Goal: Transaction & Acquisition: Purchase product/service

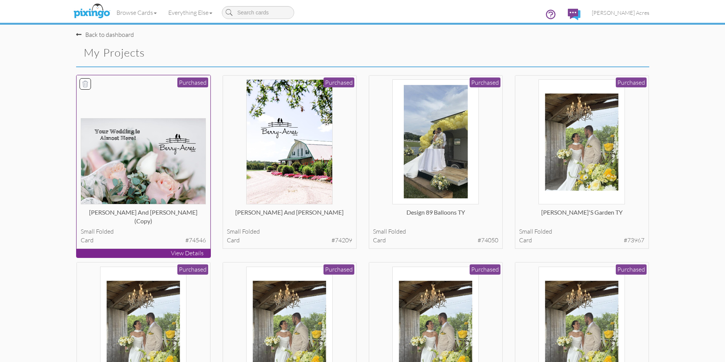
click at [138, 175] on img at bounding box center [143, 161] width 125 height 86
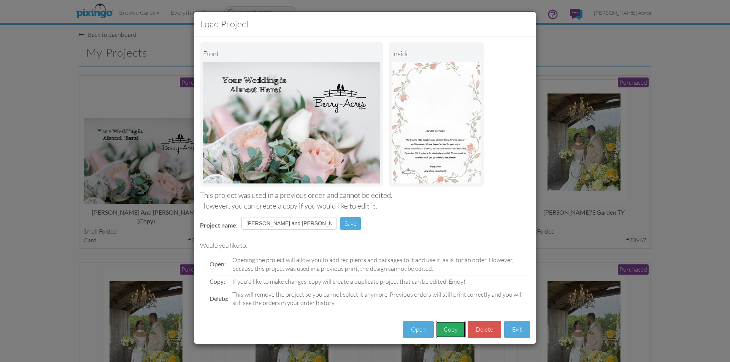
click at [447, 326] on button "Copy" at bounding box center [451, 329] width 30 height 17
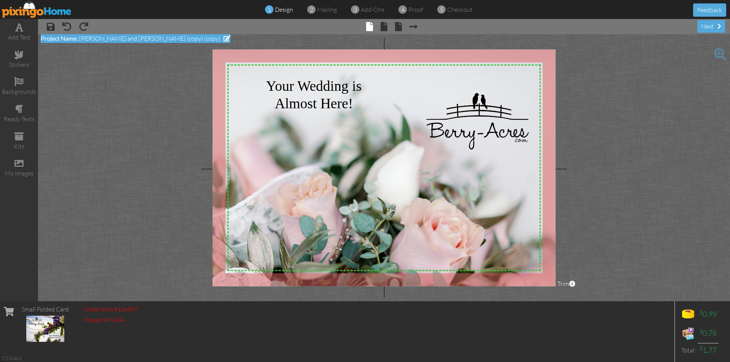
click at [224, 40] on span at bounding box center [227, 38] width 7 height 6
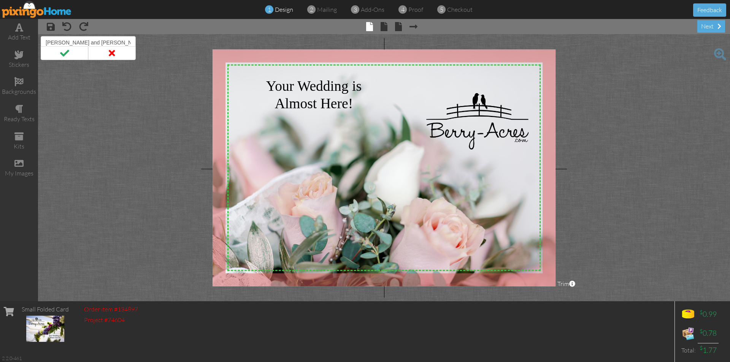
scroll to position [0, 0]
drag, startPoint x: 134, startPoint y: 40, endPoint x: 119, endPoint y: 45, distance: 14.9
click at [119, 45] on input "[PERSON_NAME] and [PERSON_NAME] (copy) (copy)" at bounding box center [88, 42] width 95 height 13
click at [384, 26] on span at bounding box center [384, 26] width 7 height 9
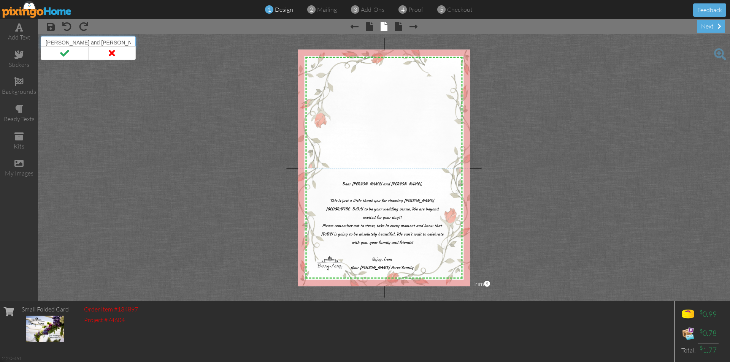
drag, startPoint x: 129, startPoint y: 42, endPoint x: 46, endPoint y: 45, distance: 83.7
click at [46, 45] on input "[PERSON_NAME] and [PERSON_NAME] (copy) (copy)" at bounding box center [88, 42] width 95 height 13
type input "[PERSON_NAME] and [PERSON_NAME] Treat"
click at [73, 56] on span at bounding box center [65, 53] width 48 height 14
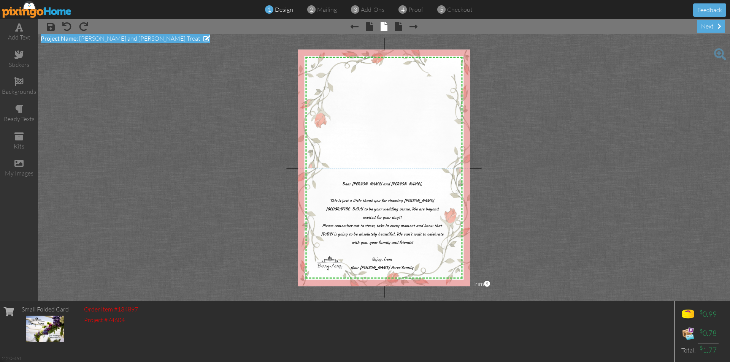
click at [204, 37] on span at bounding box center [207, 38] width 7 height 6
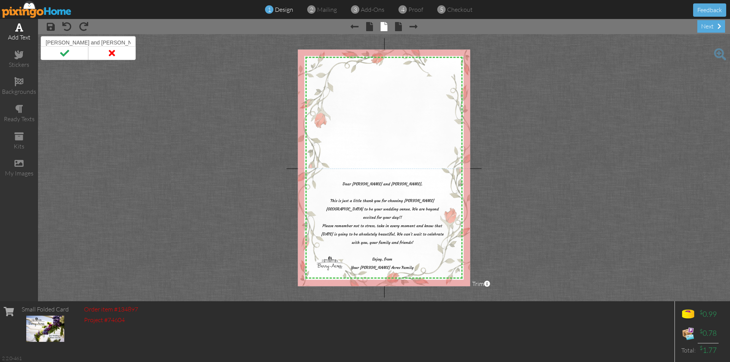
drag, startPoint x: 100, startPoint y: 42, endPoint x: 38, endPoint y: 40, distance: 62.4
click at [38, 40] on div "add text stickers backgrounds ready texts kits my images × save × undo × redo ×…" at bounding box center [365, 160] width 730 height 283
type input "[PERSON_NAME] and [PERSON_NAME]"
click at [50, 48] on span at bounding box center [65, 53] width 48 height 14
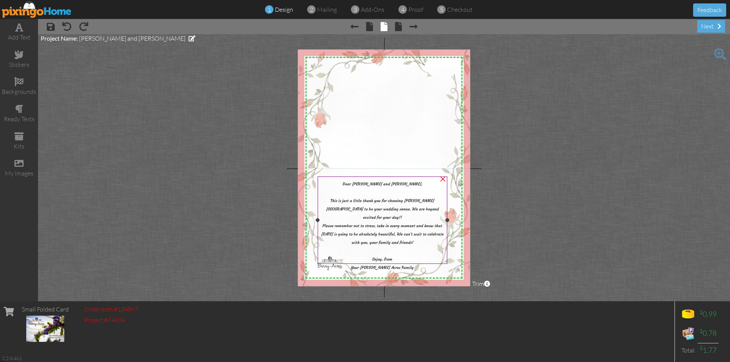
click at [396, 183] on span "Dear [PERSON_NAME] and [PERSON_NAME]," at bounding box center [383, 183] width 80 height 5
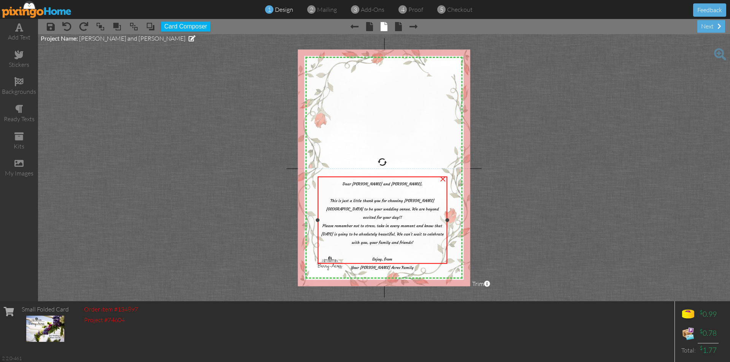
click at [396, 183] on span "Dear [PERSON_NAME] and [PERSON_NAME]," at bounding box center [383, 183] width 80 height 5
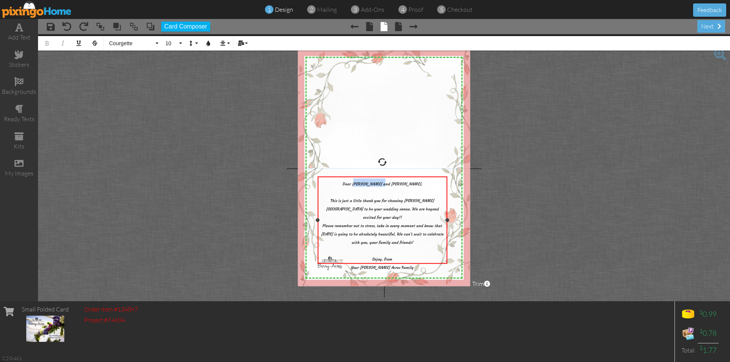
drag, startPoint x: 401, startPoint y: 184, endPoint x: 375, endPoint y: 184, distance: 25.5
click at [375, 184] on span "Dear [PERSON_NAME] and [PERSON_NAME]," at bounding box center [383, 183] width 80 height 5
click at [347, 226] on span "Please remember not to stress, take in every moment and know that [DATE] is goi…" at bounding box center [382, 246] width 122 height 47
click at [401, 27] on span at bounding box center [398, 26] width 7 height 9
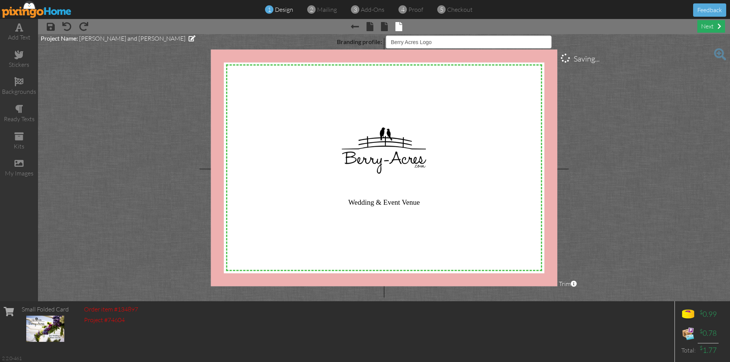
select select "object:3071"
click at [710, 23] on div "next" at bounding box center [712, 26] width 28 height 13
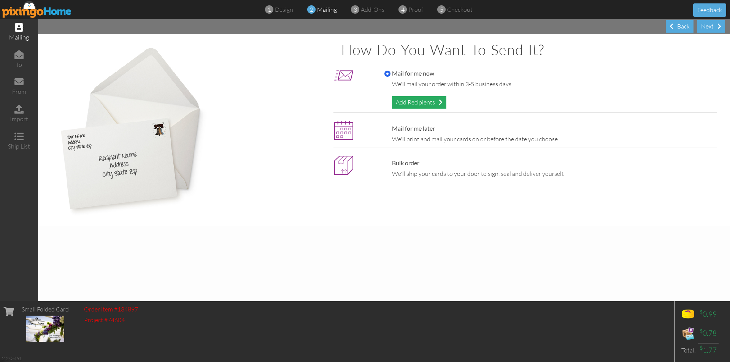
click at [428, 104] on div "Add Recipients" at bounding box center [419, 102] width 54 height 13
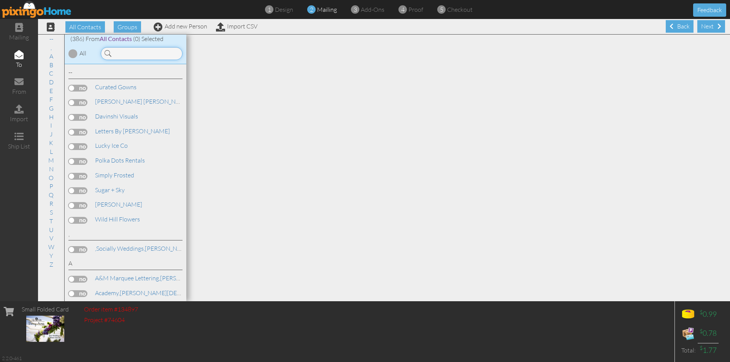
click at [128, 54] on input at bounding box center [142, 53] width 82 height 13
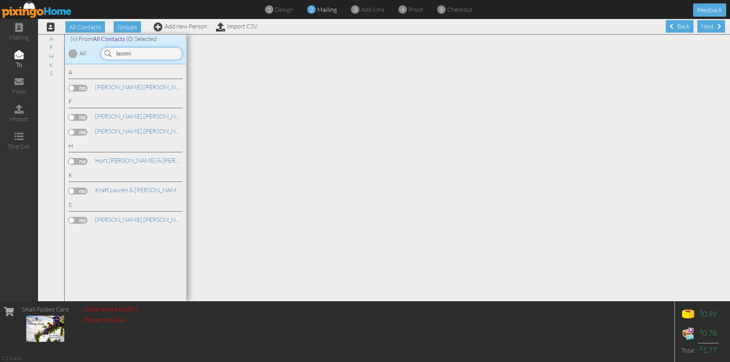
type input "lauren"
click at [82, 86] on label at bounding box center [77, 88] width 19 height 7
click at [0, 0] on input "checkbox" at bounding box center [0, 0] width 0 height 0
click at [701, 27] on div "Next" at bounding box center [712, 26] width 28 height 13
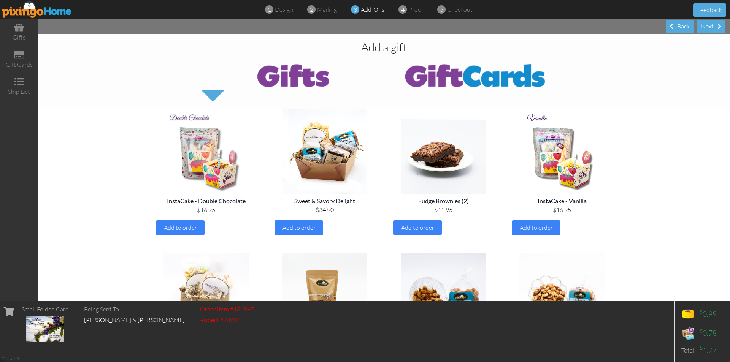
click at [469, 79] on img at bounding box center [475, 75] width 183 height 30
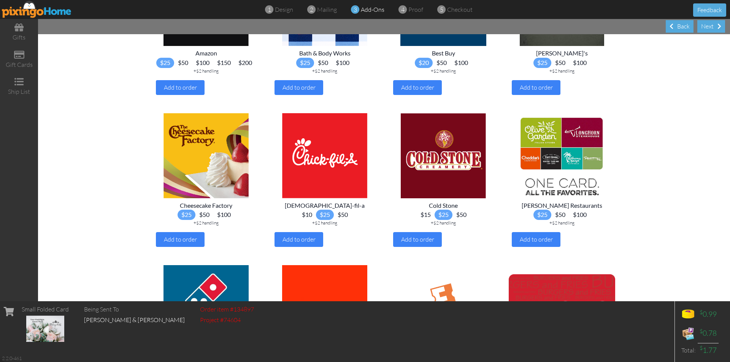
scroll to position [152, 0]
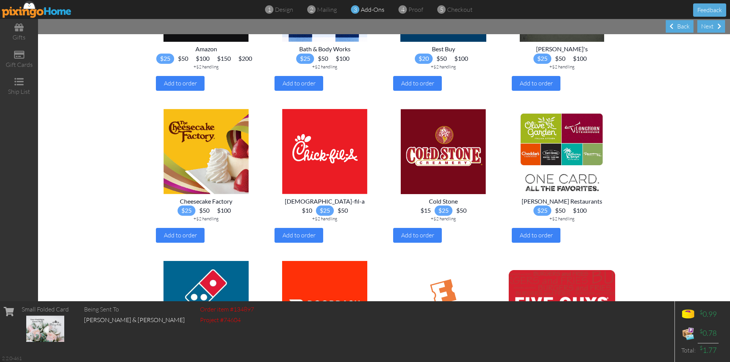
click at [423, 216] on span "$15" at bounding box center [426, 211] width 18 height 10
click at [423, 239] on span "Add to order" at bounding box center [417, 236] width 33 height 8
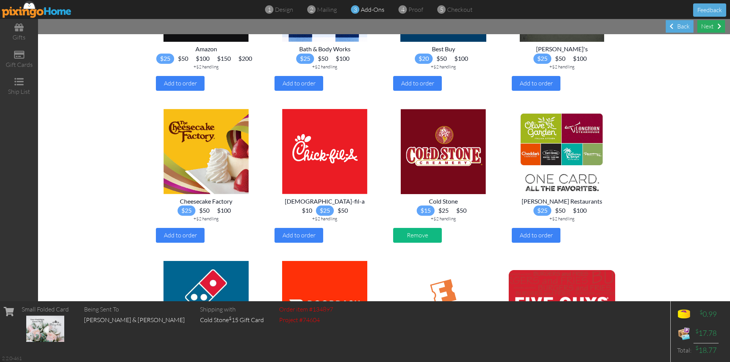
click at [713, 27] on div "Next" at bounding box center [712, 26] width 28 height 13
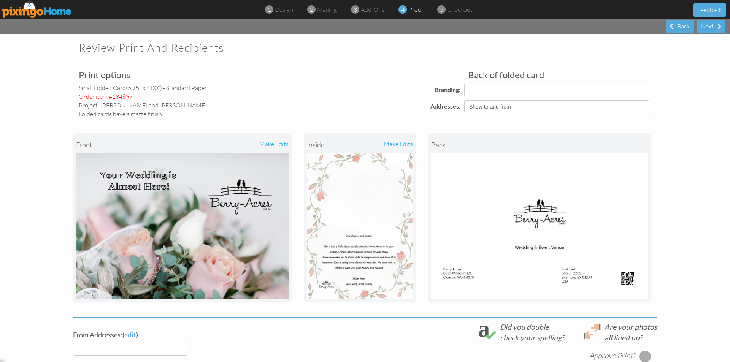
select select "object:4297"
select select "object:4296"
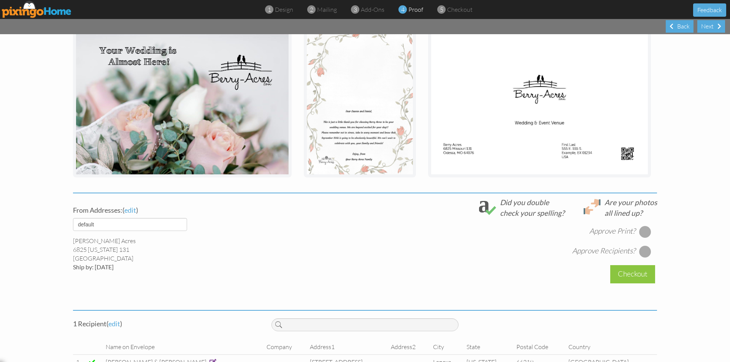
scroll to position [148, 0]
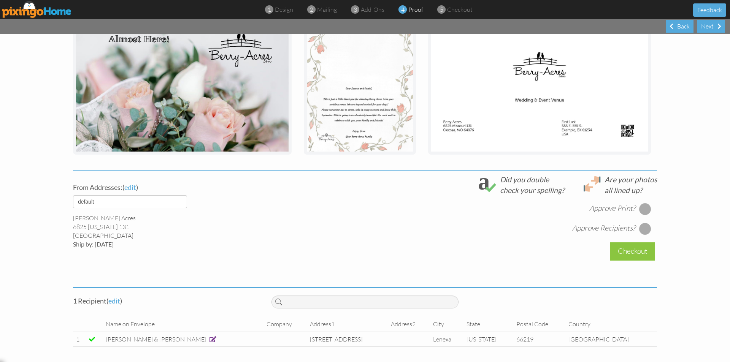
click at [644, 209] on div at bounding box center [645, 209] width 12 height 12
click at [641, 229] on div at bounding box center [645, 229] width 12 height 12
click at [635, 248] on div "Checkout" at bounding box center [633, 252] width 45 height 18
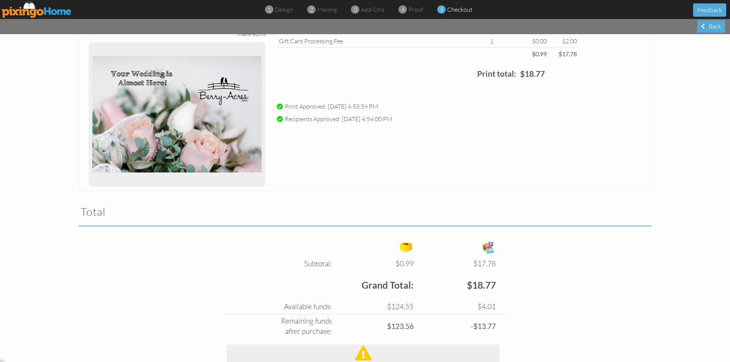
scroll to position [198, 0]
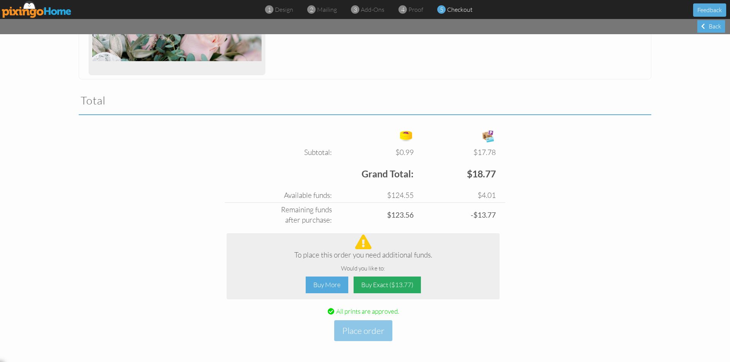
click at [386, 287] on div "Buy Exact ($13.77)" at bounding box center [387, 285] width 67 height 17
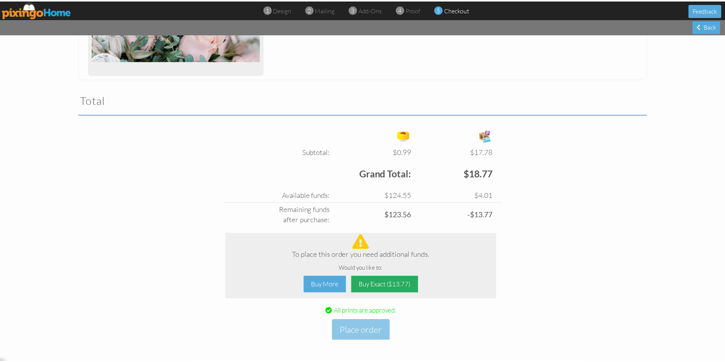
scroll to position [145, 0]
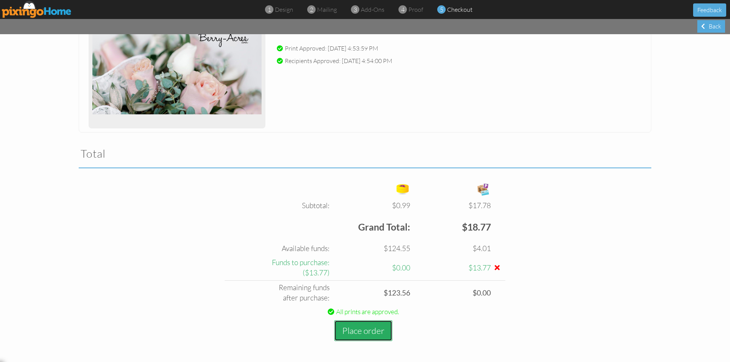
click at [354, 335] on button "Place order" at bounding box center [363, 331] width 58 height 21
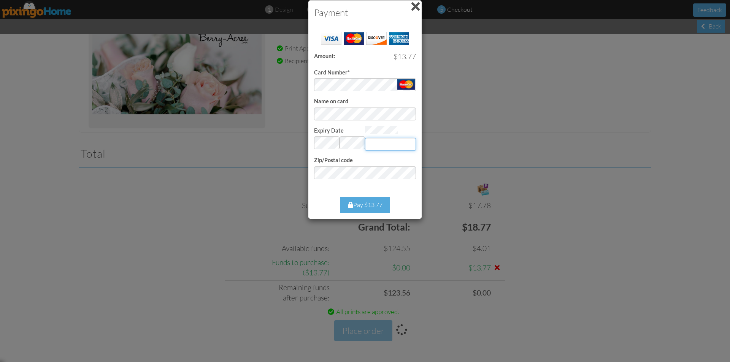
click at [381, 146] on input "Expiry Date" at bounding box center [390, 144] width 51 height 13
type input "149"
click at [368, 199] on div "Pay $13.77" at bounding box center [365, 205] width 50 height 16
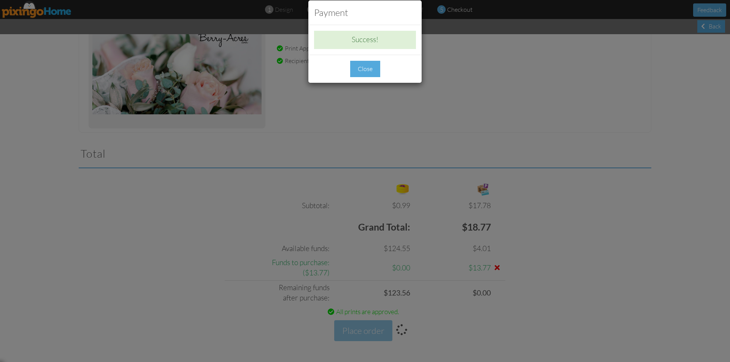
click at [358, 63] on div "Close" at bounding box center [365, 69] width 30 height 16
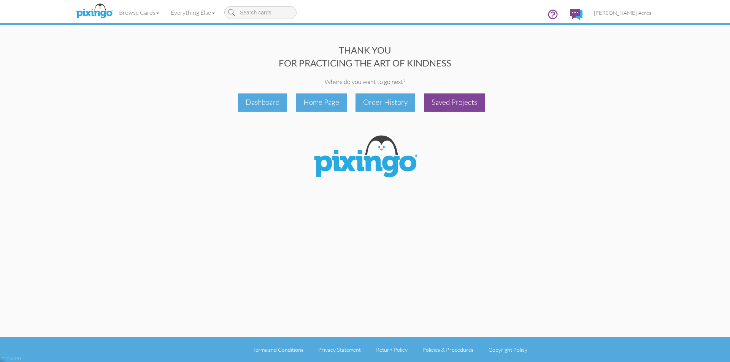
click at [461, 98] on div "Saved Projects" at bounding box center [454, 103] width 61 height 18
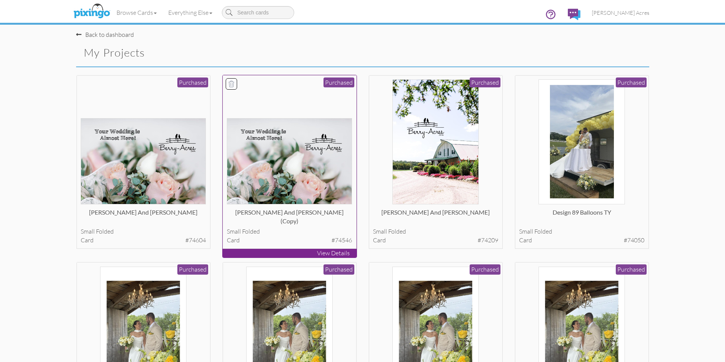
click at [331, 196] on img at bounding box center [289, 161] width 125 height 86
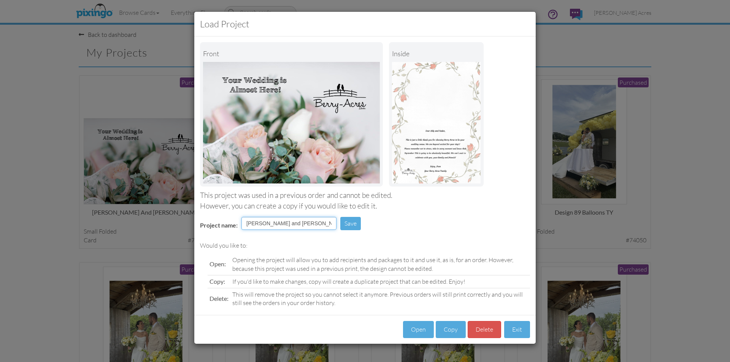
drag, startPoint x: 326, startPoint y: 223, endPoint x: 156, endPoint y: 233, distance: 169.6
click at [156, 233] on div "Load Project Front inside This project was used in a previous order and cannot …" at bounding box center [365, 181] width 730 height 362
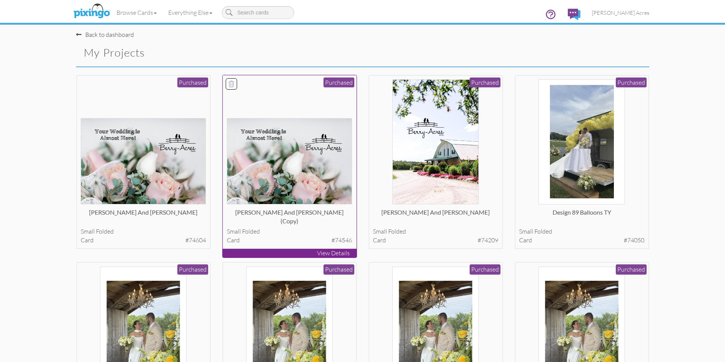
click at [330, 210] on div "[PERSON_NAME] and [PERSON_NAME] (copy)" at bounding box center [289, 215] width 125 height 15
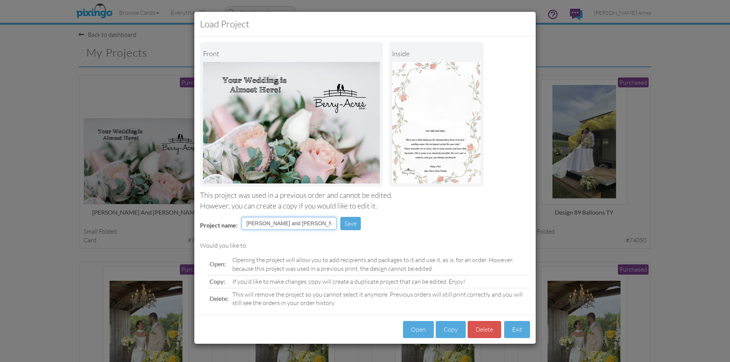
drag, startPoint x: 319, startPoint y: 227, endPoint x: 238, endPoint y: 221, distance: 80.5
click at [238, 221] on tr "Project name: [PERSON_NAME] and [PERSON_NAME] (copy) Save" at bounding box center [282, 226] width 176 height 22
type input "[PERSON_NAME] and [PERSON_NAME] Treat"
click at [351, 221] on button "Save" at bounding box center [350, 223] width 21 height 13
click at [514, 331] on button "Exit" at bounding box center [517, 329] width 26 height 17
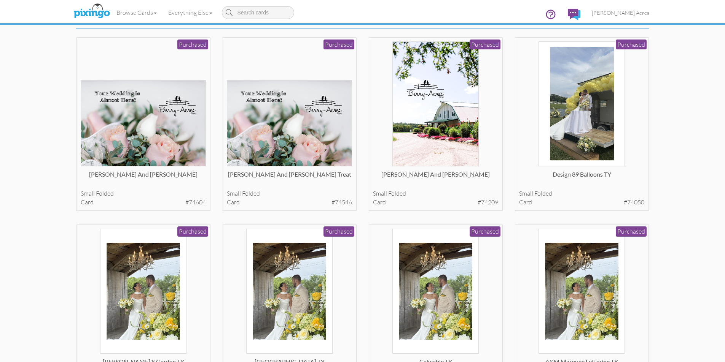
scroll to position [76, 0]
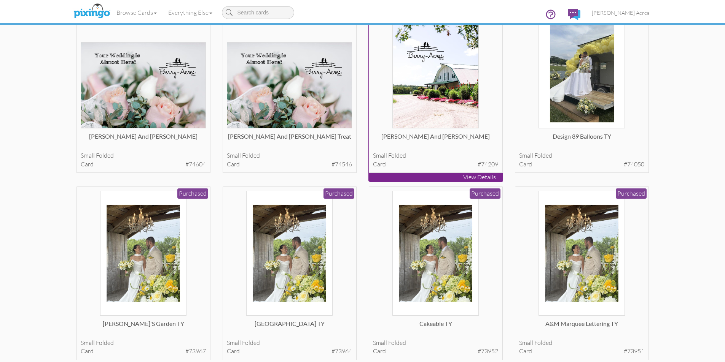
click at [447, 91] on img at bounding box center [435, 65] width 86 height 125
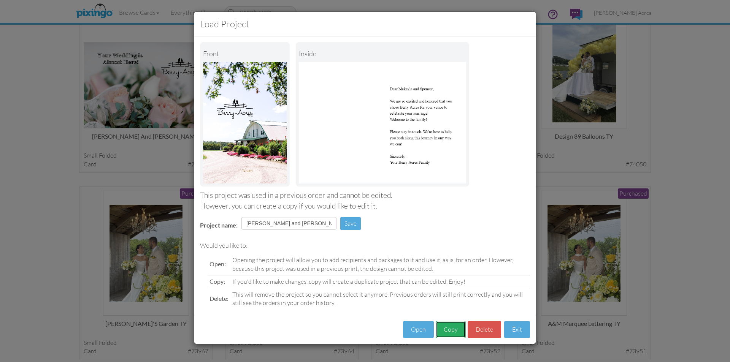
click at [452, 330] on button "Copy" at bounding box center [451, 329] width 30 height 17
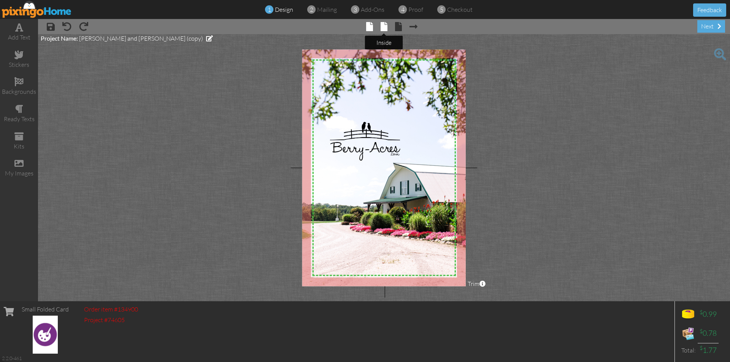
click at [384, 30] on span at bounding box center [384, 26] width 7 height 9
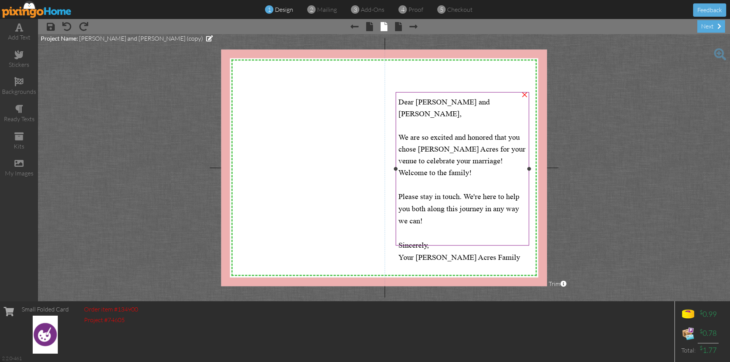
click at [471, 103] on span "Dear [PERSON_NAME] and [PERSON_NAME]" at bounding box center [444, 108] width 91 height 20
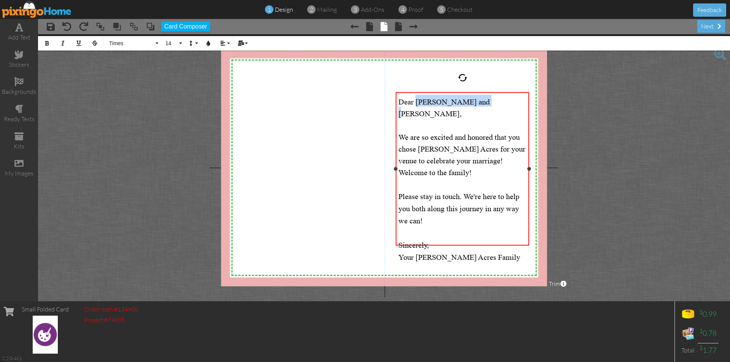
drag, startPoint x: 482, startPoint y: 102, endPoint x: 419, endPoint y: 103, distance: 62.8
click at [419, 103] on div "Dear [PERSON_NAME] and [PERSON_NAME] , We are so excited and honored that you c…" at bounding box center [463, 130] width 128 height 71
click at [398, 27] on span at bounding box center [398, 26] width 7 height 9
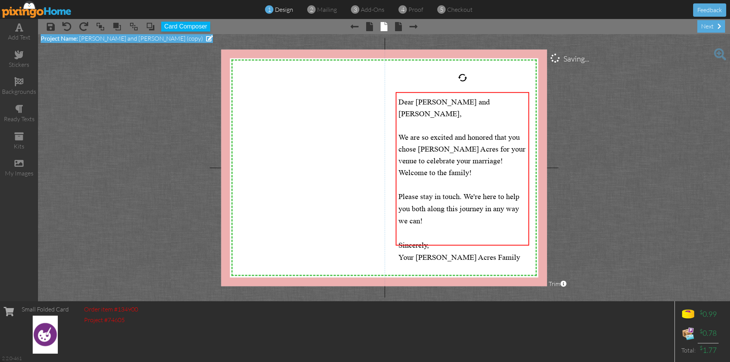
click at [206, 38] on span at bounding box center [209, 38] width 7 height 6
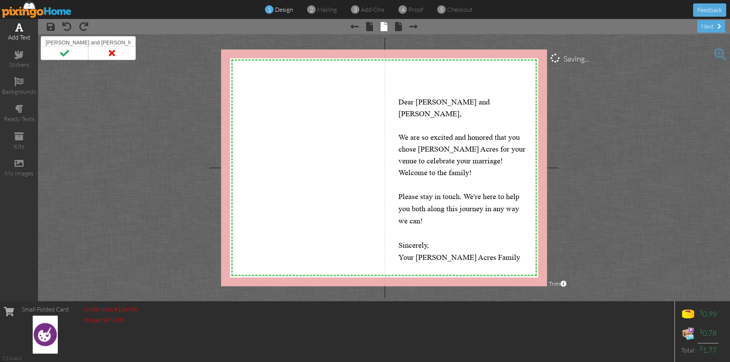
drag, startPoint x: 132, startPoint y: 43, endPoint x: 0, endPoint y: 39, distance: 132.4
click at [0, 39] on div "add text stickers backgrounds ready texts kits my images × save × undo × redo ×…" at bounding box center [365, 160] width 730 height 283
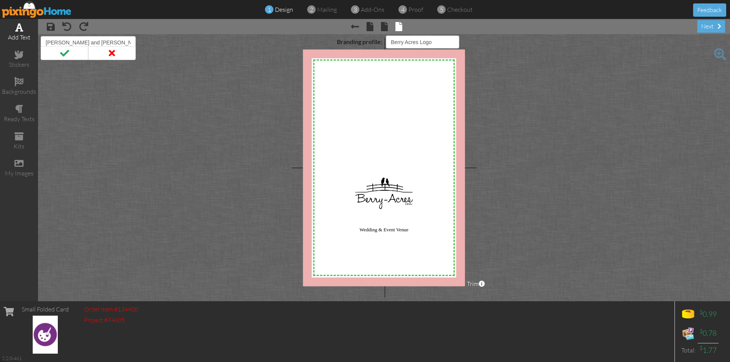
type input "[PERSON_NAME] and [PERSON_NAME]"
select select "object:5019"
type input "[PERSON_NAME] and [PERSON_NAME]"
click at [62, 51] on span at bounding box center [65, 53] width 48 height 14
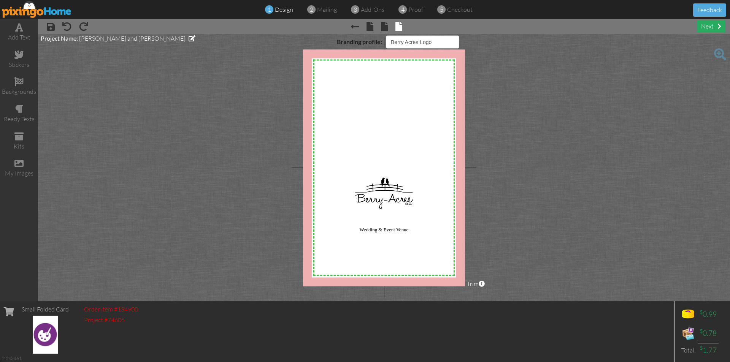
click at [715, 25] on div "next" at bounding box center [712, 26] width 28 height 13
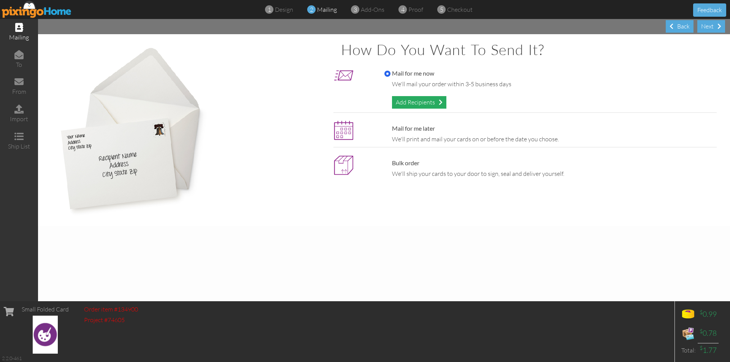
click at [426, 103] on div "Add Recipients" at bounding box center [419, 102] width 54 height 13
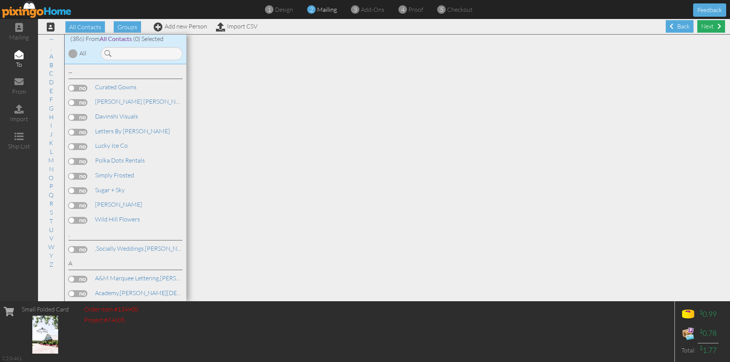
click at [711, 29] on div "Next" at bounding box center [712, 26] width 28 height 13
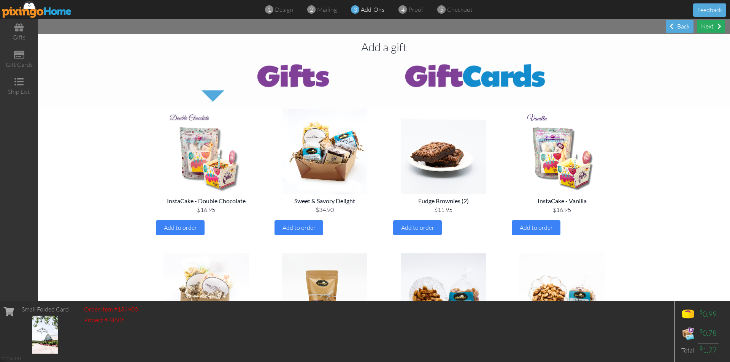
click at [707, 27] on div "Next" at bounding box center [712, 26] width 28 height 13
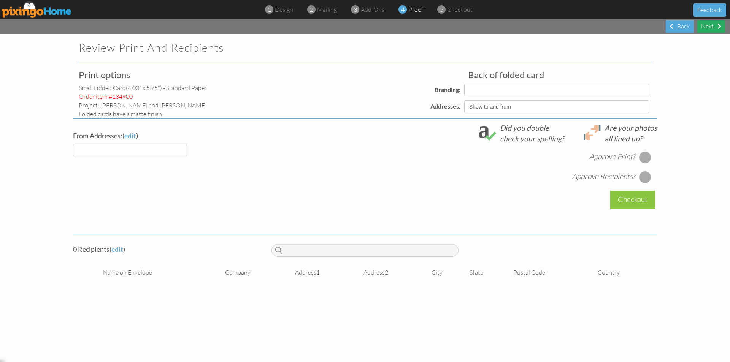
select select "object:5996"
select select "object:6006"
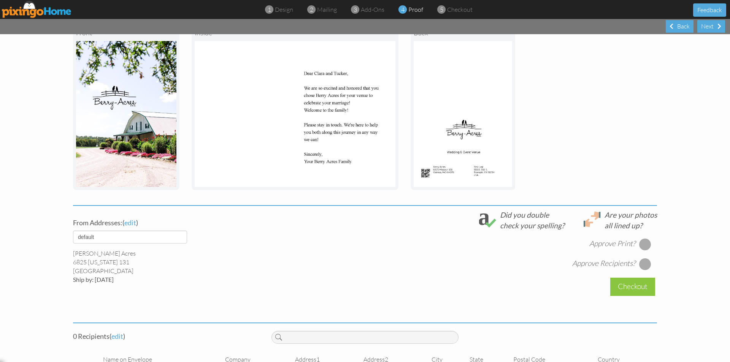
scroll to position [132, 0]
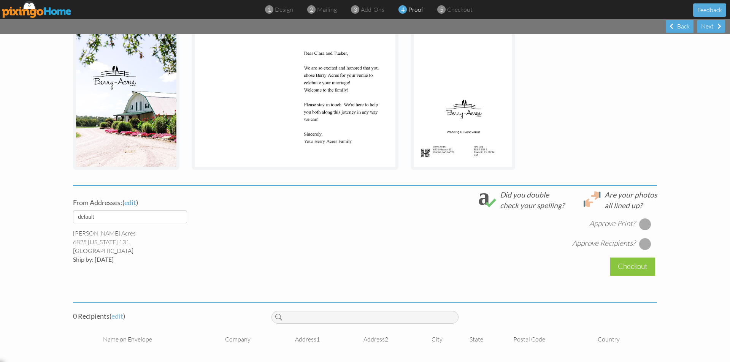
click at [116, 316] on span "edit" at bounding box center [117, 316] width 12 height 8
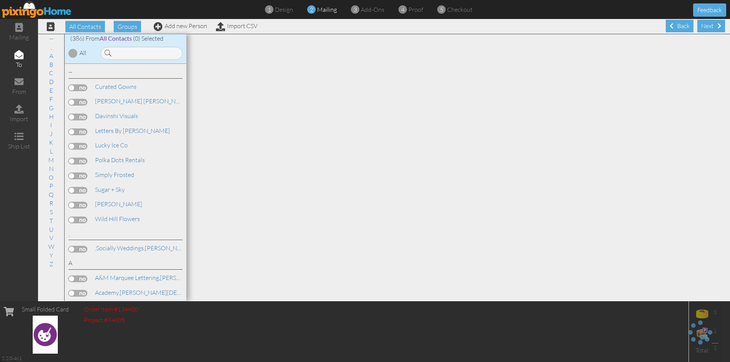
scroll to position [0, 0]
click at [176, 28] on link "Add new Person" at bounding box center [181, 26] width 54 height 8
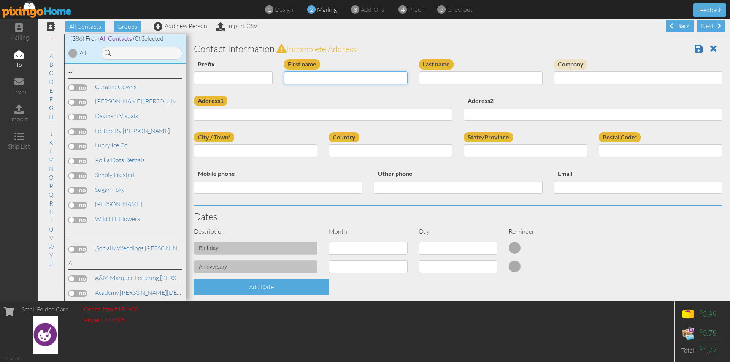
click at [325, 75] on input "First name" at bounding box center [346, 78] width 124 height 13
type input "[PERSON_NAME] & [PERSON_NAME]"
click at [453, 77] on input "Last name" at bounding box center [481, 78] width 124 height 13
type input "[PERSON_NAME]"
click at [316, 112] on input "Address1" at bounding box center [323, 114] width 259 height 13
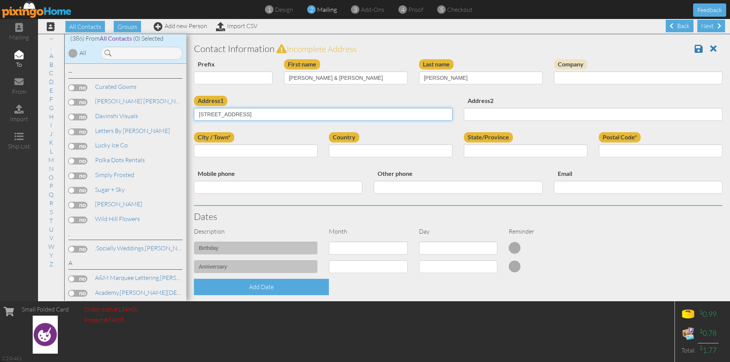
type input "[STREET_ADDRESS]"
click at [262, 151] on input "City / Town*" at bounding box center [256, 151] width 124 height 13
type input "[PERSON_NAME] Summit"
click at [385, 153] on select "[GEOGRAPHIC_DATA] -------------- [GEOGRAPHIC_DATA] [GEOGRAPHIC_DATA] [GEOGRAPHI…" at bounding box center [391, 151] width 124 height 13
select select "object:6894"
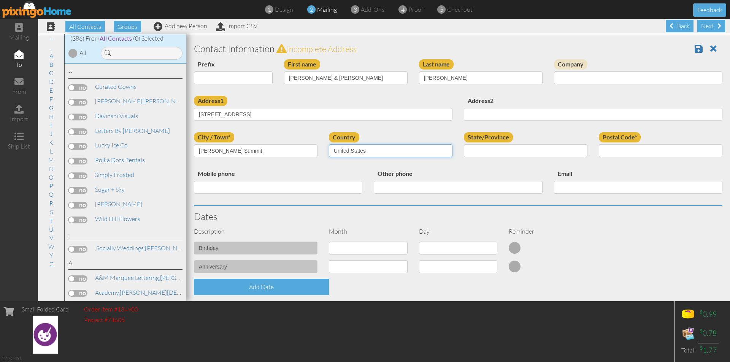
click at [329, 145] on select "[GEOGRAPHIC_DATA] -------------- [GEOGRAPHIC_DATA] [GEOGRAPHIC_DATA] [GEOGRAPHI…" at bounding box center [391, 151] width 124 height 13
click at [539, 146] on select "AA (Military) AE (Military) [US_STATE] [US_STATE] [US_STATE] AP (Military) [US_…" at bounding box center [526, 151] width 124 height 13
select select "object:7171"
click at [464, 145] on select "AA (Military) AE (Military) [US_STATE] [US_STATE] [US_STATE] AP (Military) [US_…" at bounding box center [526, 151] width 124 height 13
click at [606, 146] on input "Postal Code*" at bounding box center [661, 151] width 124 height 13
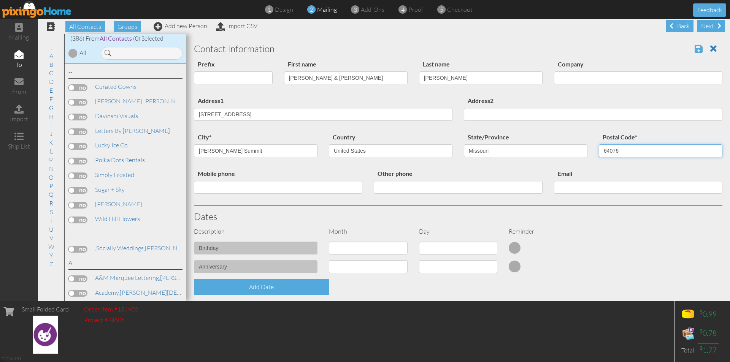
type input "64076"
click at [695, 47] on span at bounding box center [699, 48] width 8 height 9
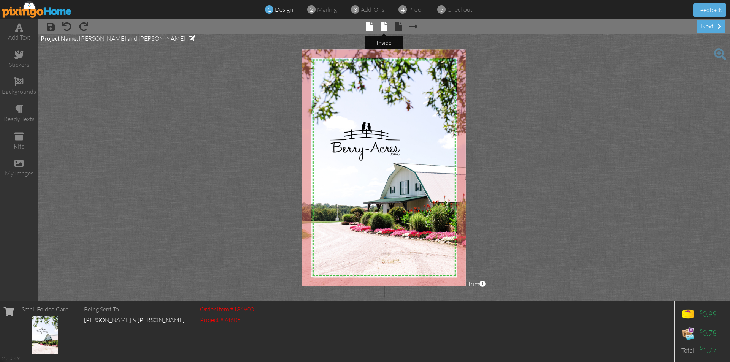
click at [387, 26] on span at bounding box center [384, 26] width 7 height 9
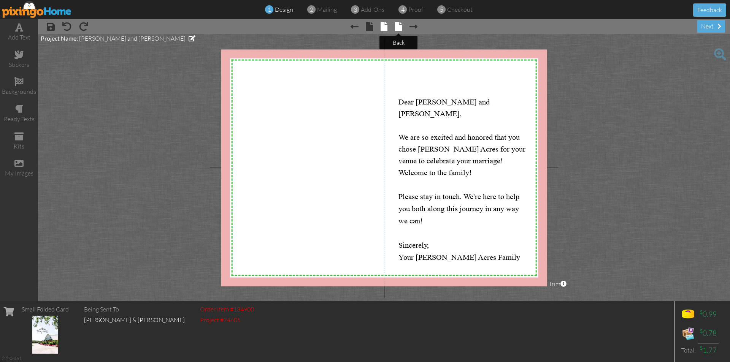
click at [402, 27] on span at bounding box center [398, 26] width 7 height 9
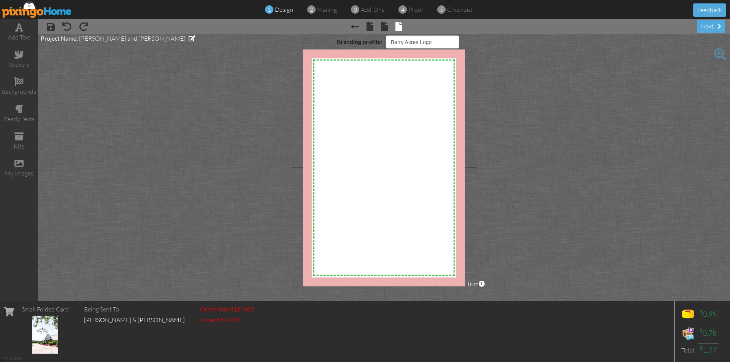
select select "object:133"
click at [706, 26] on div "next" at bounding box center [712, 26] width 28 height 13
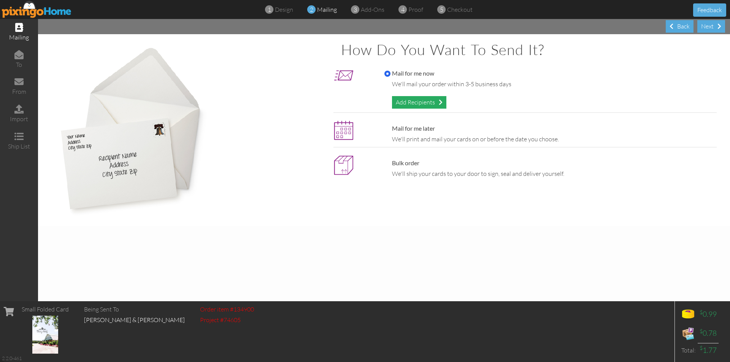
click at [434, 103] on div "Add Recipients" at bounding box center [419, 102] width 54 height 13
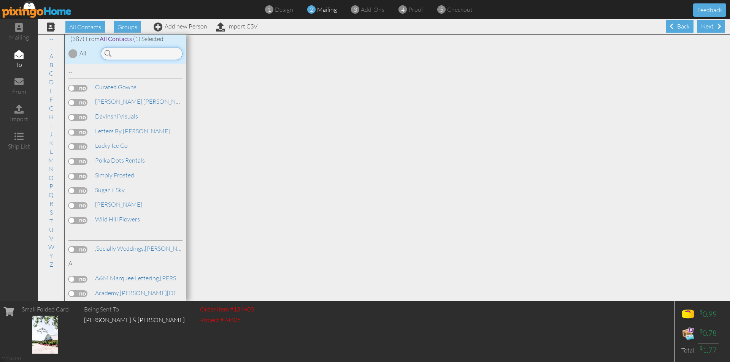
click at [146, 56] on input at bounding box center [142, 53] width 82 height 13
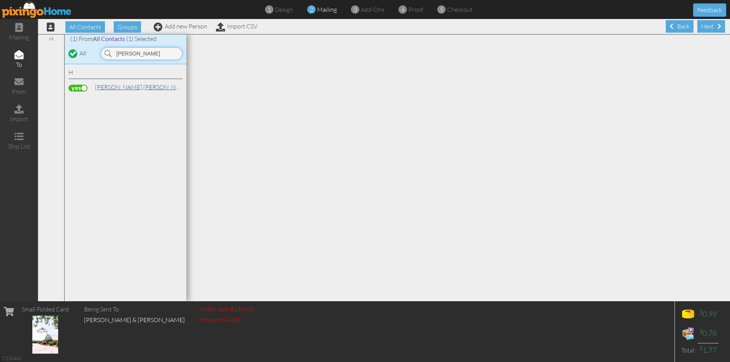
type input "[PERSON_NAME]"
click at [108, 86] on span "[PERSON_NAME]," at bounding box center [119, 87] width 48 height 8
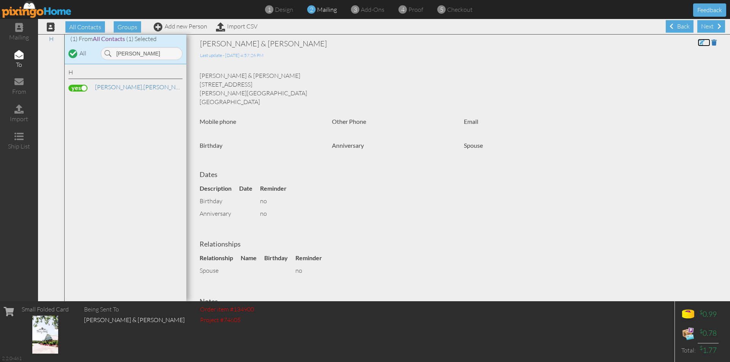
click at [698, 43] on span at bounding box center [701, 43] width 7 height 6
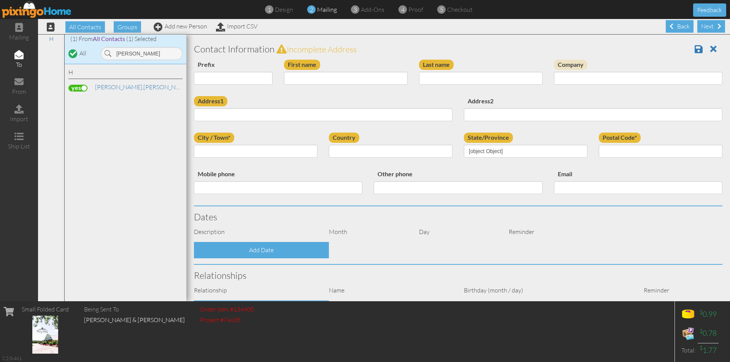
type input "[PERSON_NAME] & [PERSON_NAME]"
type input "[PERSON_NAME]"
type input "[STREET_ADDRESS]"
type input "[PERSON_NAME] Summit"
type input "64076"
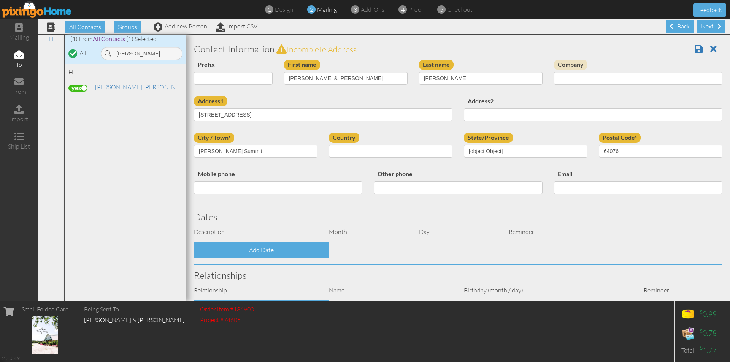
select select "object:1425"
select select "object:1670"
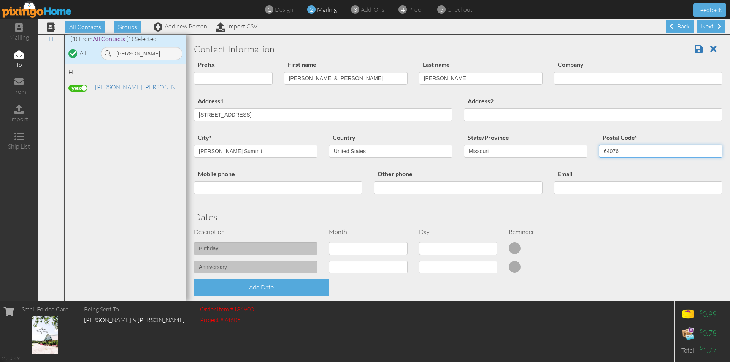
click at [618, 151] on input "64076" at bounding box center [661, 151] width 124 height 13
type input "64086"
click at [695, 49] on span at bounding box center [699, 49] width 8 height 9
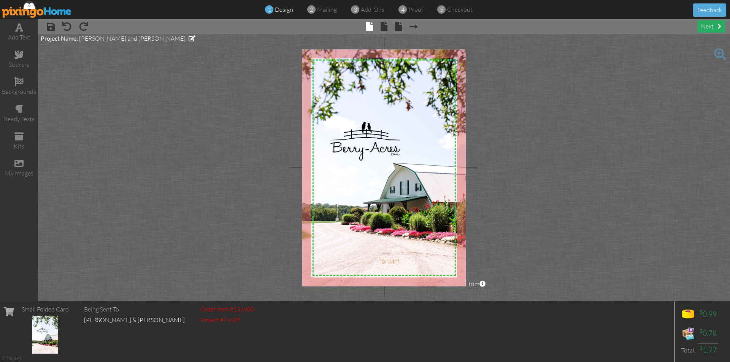
click at [719, 23] on div "next" at bounding box center [712, 26] width 28 height 13
click at [715, 26] on div "next" at bounding box center [712, 26] width 28 height 13
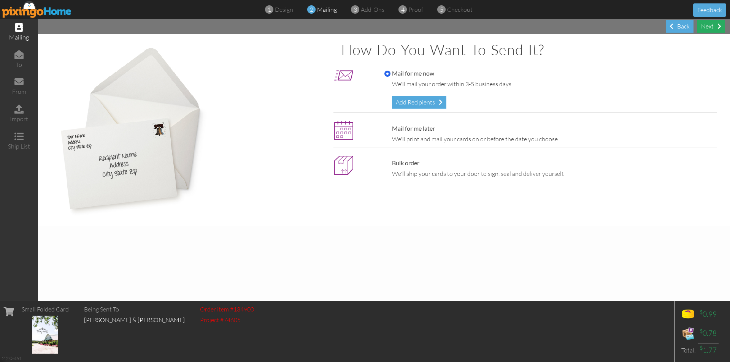
click at [711, 22] on div "Next" at bounding box center [712, 26] width 28 height 13
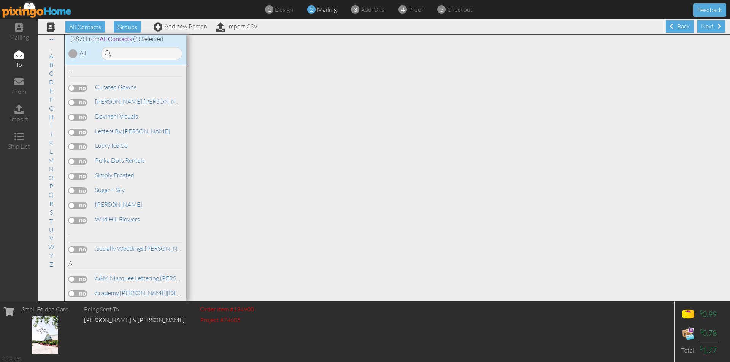
click at [711, 22] on div "Next" at bounding box center [712, 26] width 28 height 13
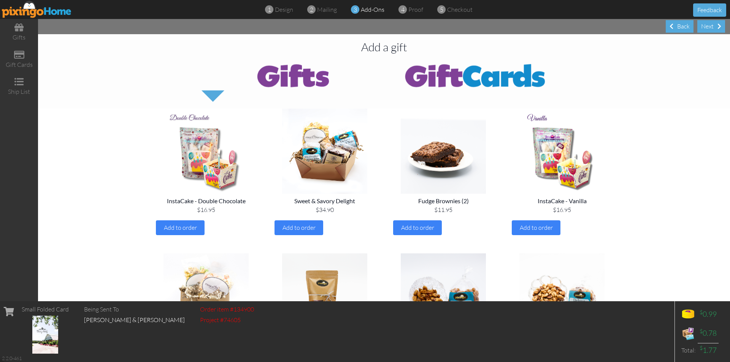
click at [711, 22] on div "Next" at bounding box center [712, 26] width 28 height 13
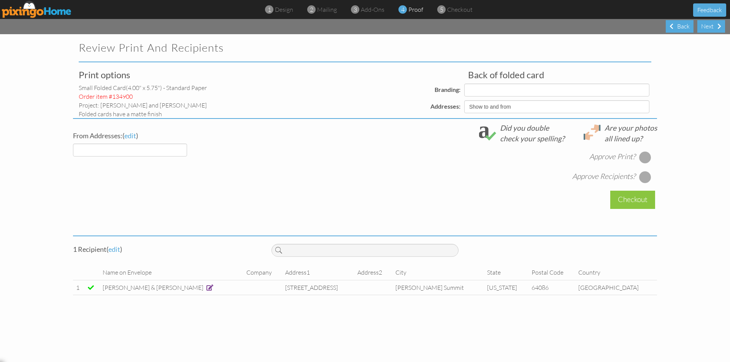
select select "object:1496"
select select "object:1497"
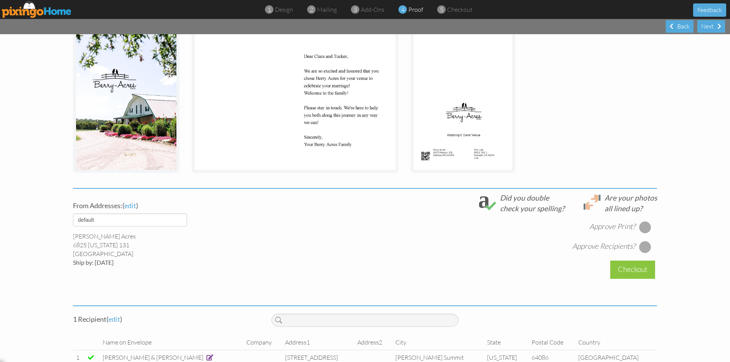
scroll to position [148, 0]
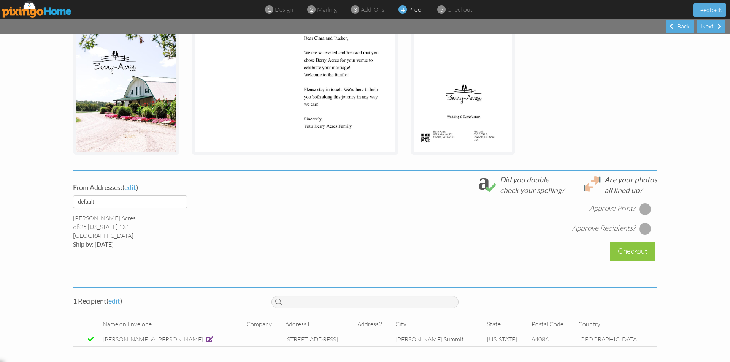
click at [643, 207] on div at bounding box center [645, 209] width 12 height 12
click at [645, 229] on div at bounding box center [645, 229] width 12 height 12
click at [636, 247] on div "Checkout" at bounding box center [633, 252] width 45 height 18
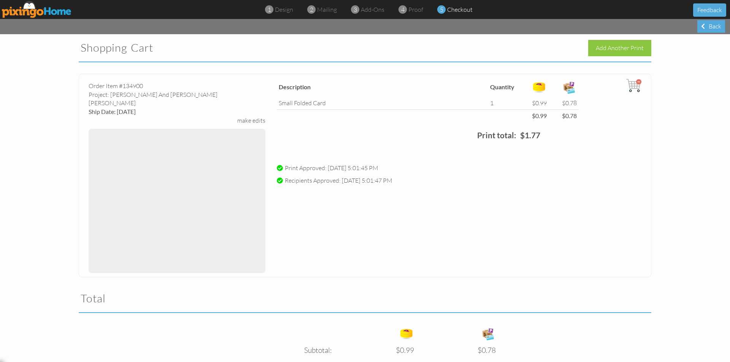
scroll to position [210, 0]
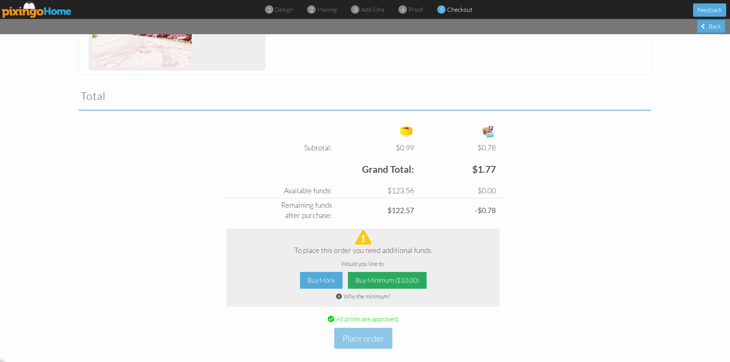
click at [387, 275] on div "Buy Minimum ($10.00)" at bounding box center [387, 280] width 79 height 17
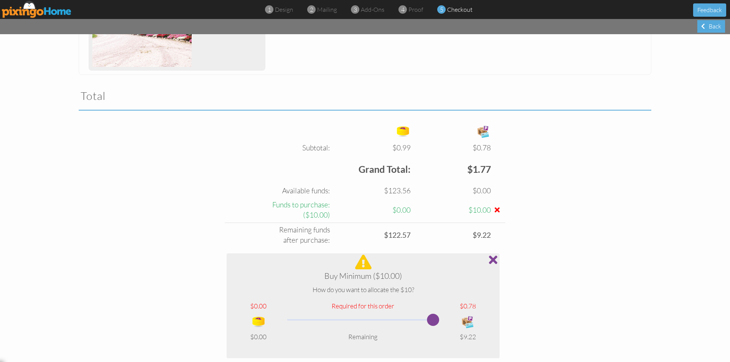
drag, startPoint x: 358, startPoint y: 325, endPoint x: 472, endPoint y: 333, distance: 113.6
click at [472, 333] on tbody "$0.00 Required for this order $0.78 $0.00 Remaining $9.22" at bounding box center [363, 322] width 261 height 46
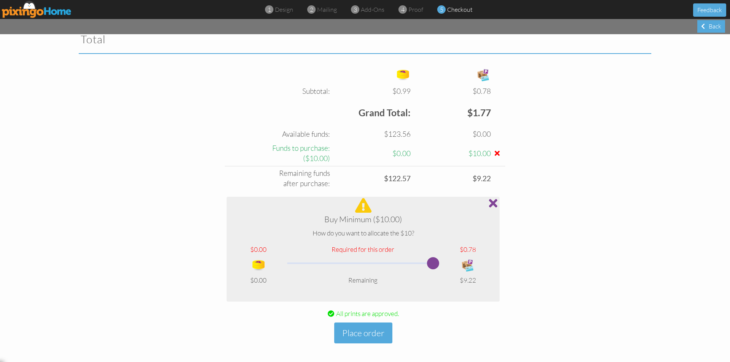
scroll to position [269, 0]
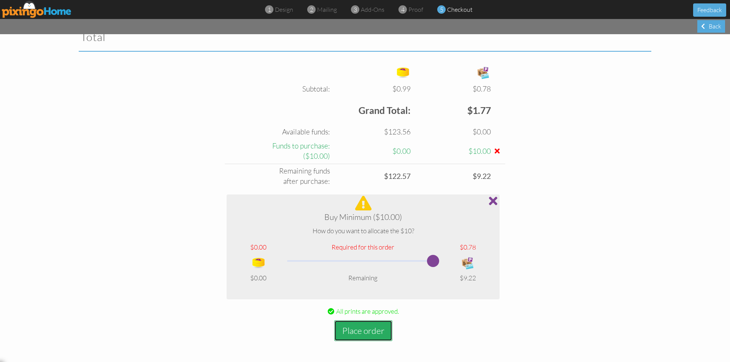
click at [352, 333] on button "Place order" at bounding box center [363, 331] width 58 height 21
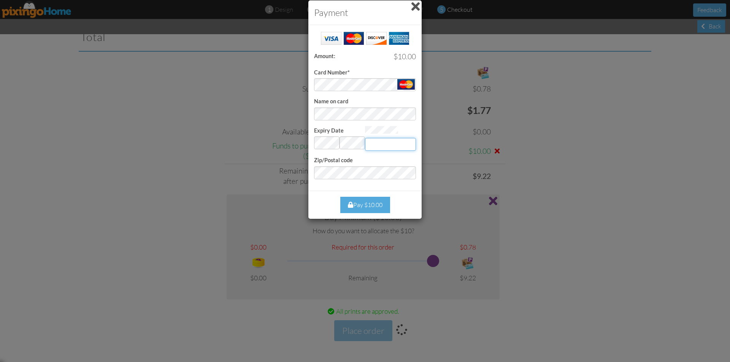
click at [391, 143] on input "Expiry Date" at bounding box center [390, 144] width 51 height 13
type input "149"
click at [371, 202] on div "Pay $10.00" at bounding box center [365, 205] width 50 height 16
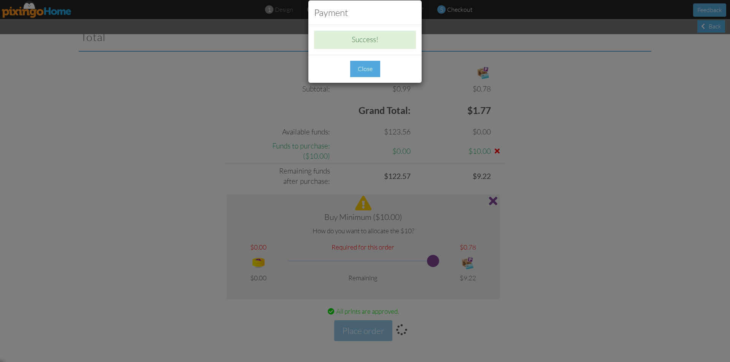
click at [366, 69] on div "Close" at bounding box center [365, 69] width 30 height 16
